Goal: Task Accomplishment & Management: Manage account settings

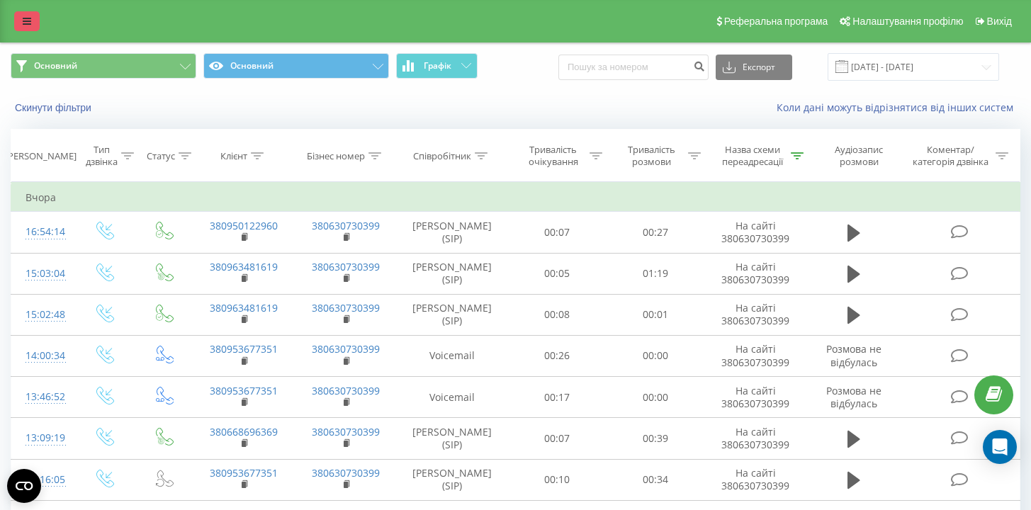
click at [31, 24] on link at bounding box center [27, 21] width 26 height 20
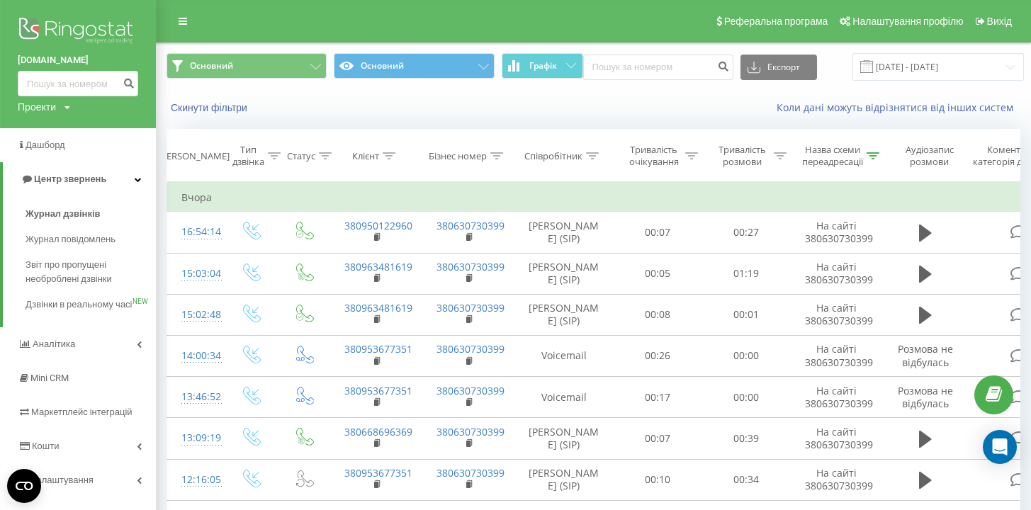
click at [74, 25] on img at bounding box center [78, 31] width 121 height 35
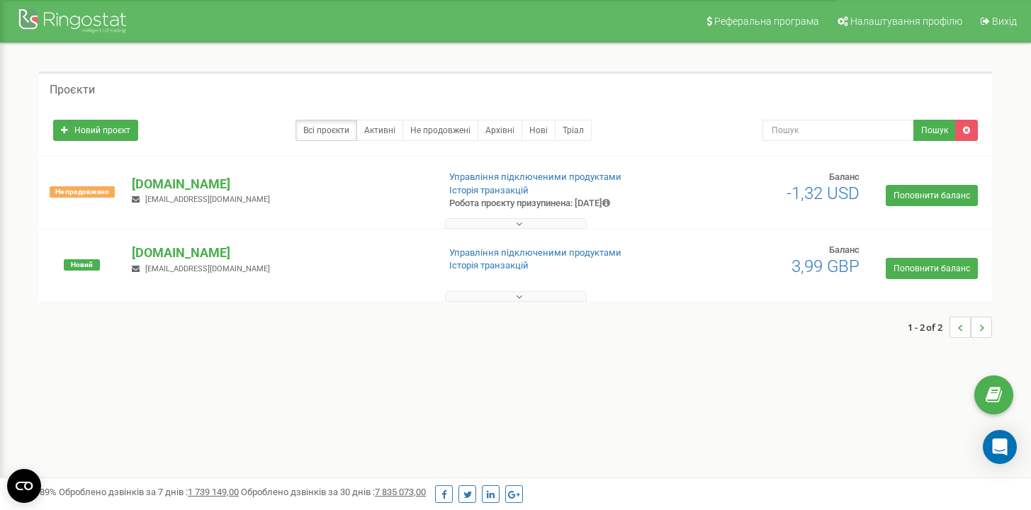
click at [483, 223] on button at bounding box center [516, 223] width 142 height 11
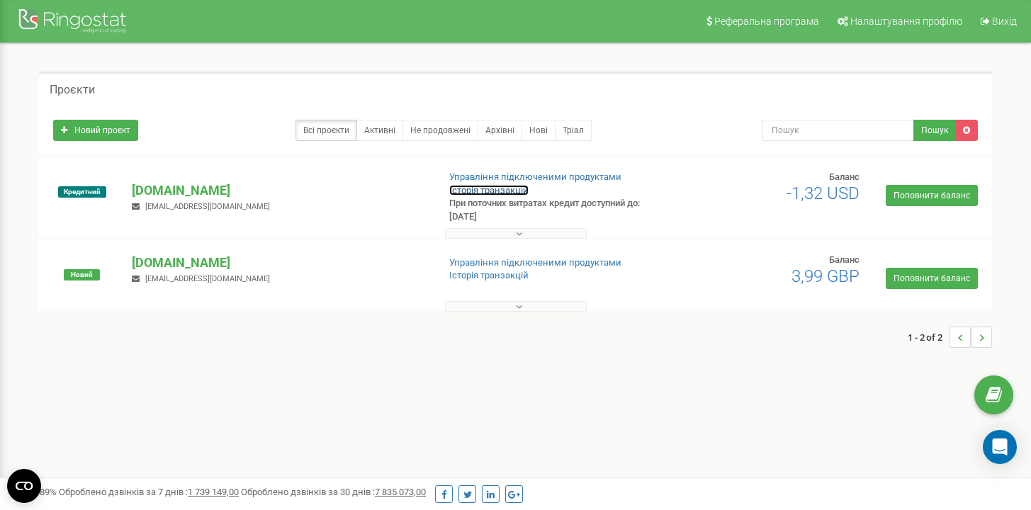
click at [482, 186] on link "Історія транзакцій" at bounding box center [488, 190] width 79 height 11
